Goal: Navigation & Orientation: Go to known website

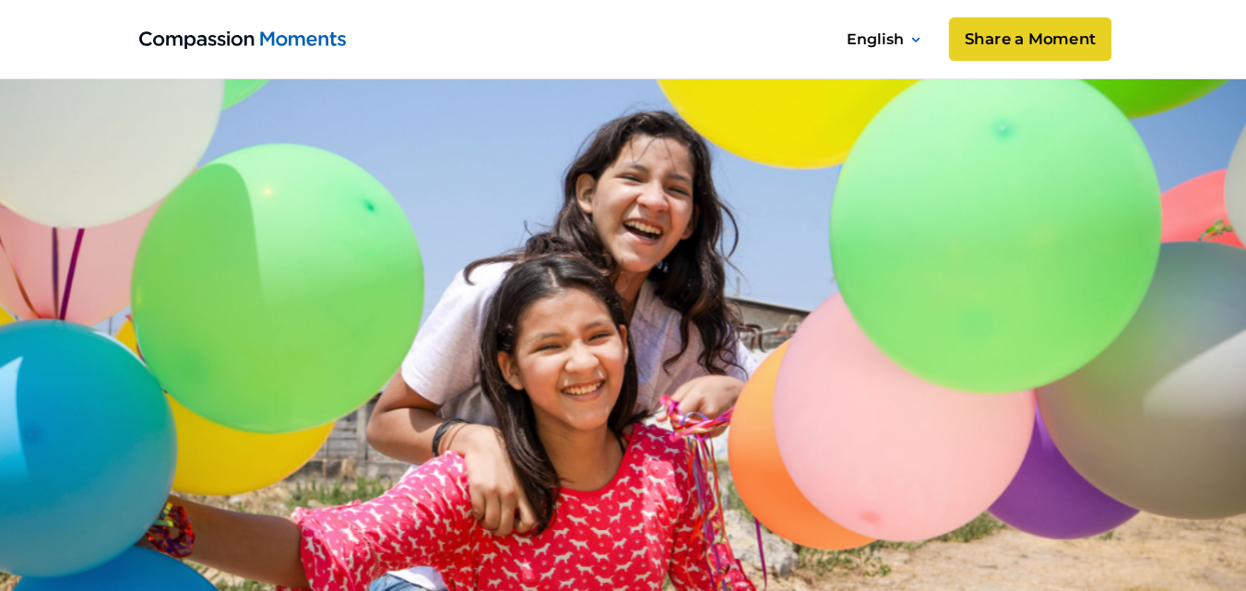
click at [1018, 27] on link "Share a Moment" at bounding box center [1029, 40] width 162 height 44
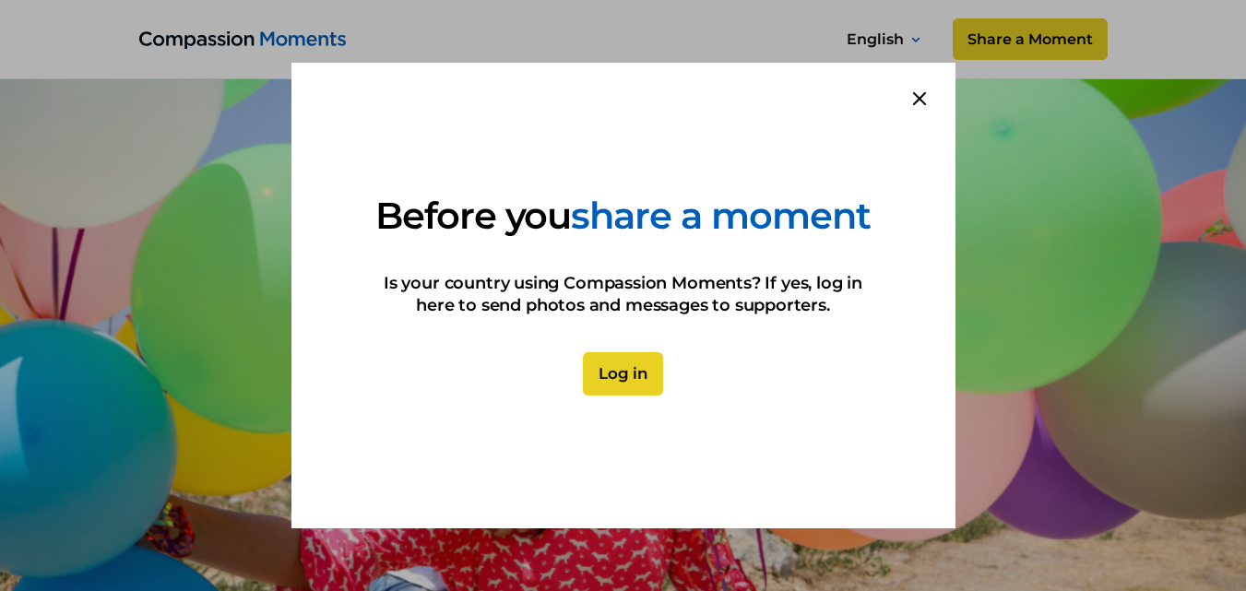
click at [615, 388] on link "Log in" at bounding box center [623, 374] width 80 height 44
click at [636, 384] on link "Log in" at bounding box center [623, 374] width 80 height 44
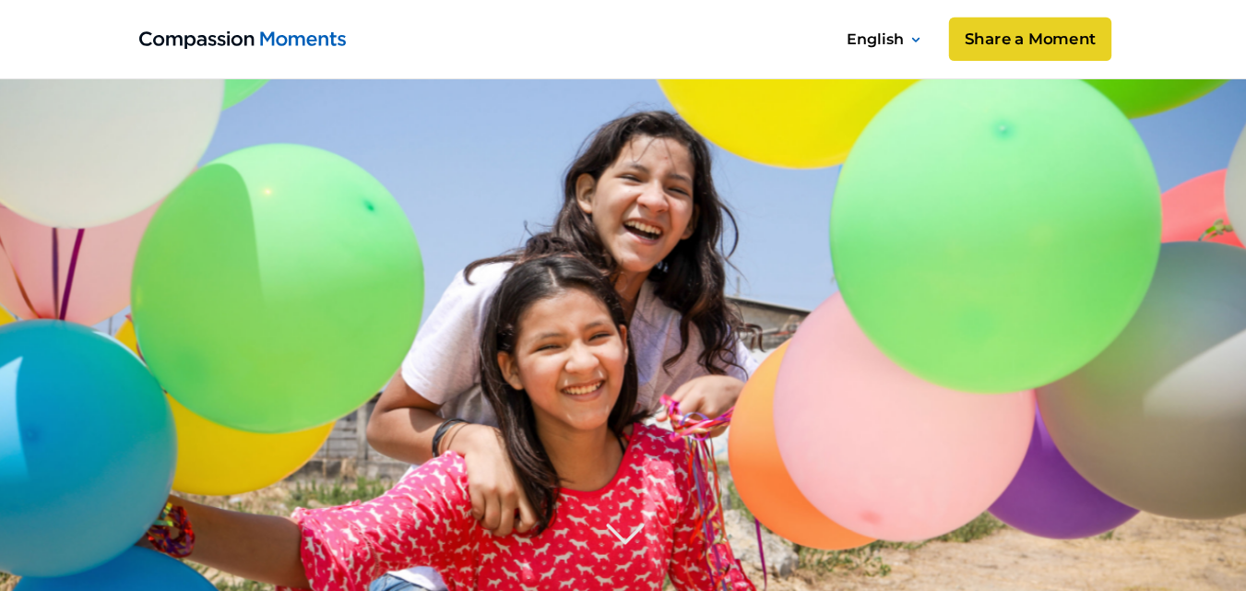
click at [1009, 35] on link "Share a Moment" at bounding box center [1029, 40] width 162 height 44
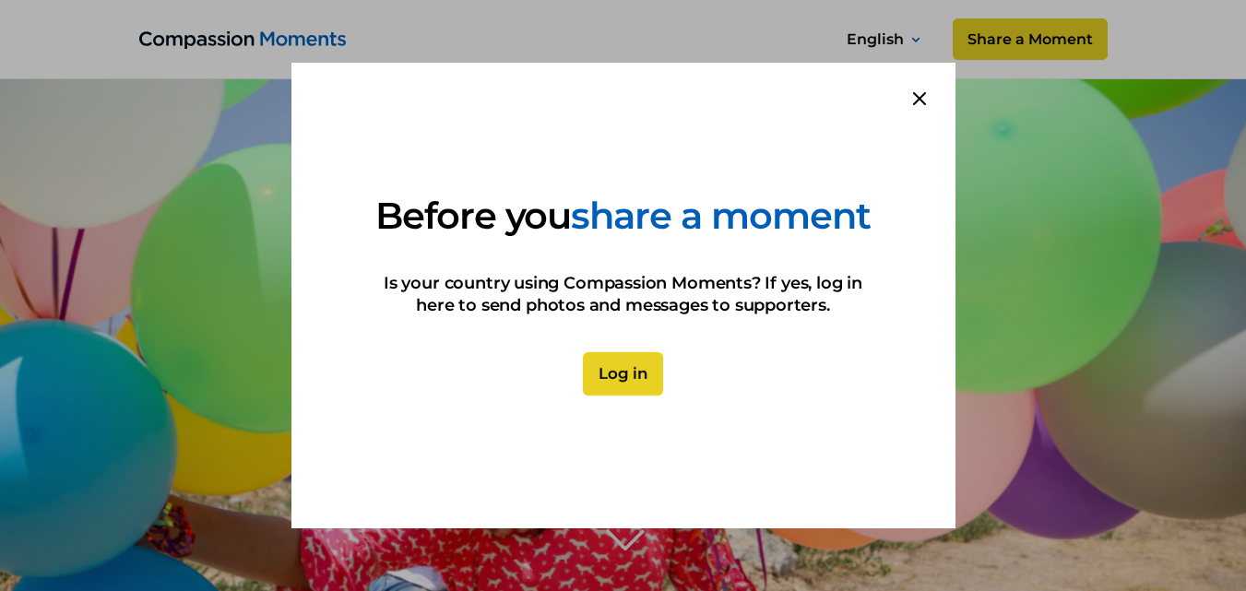
click at [619, 385] on link "Log in" at bounding box center [623, 374] width 80 height 44
